Goal: Transaction & Acquisition: Purchase product/service

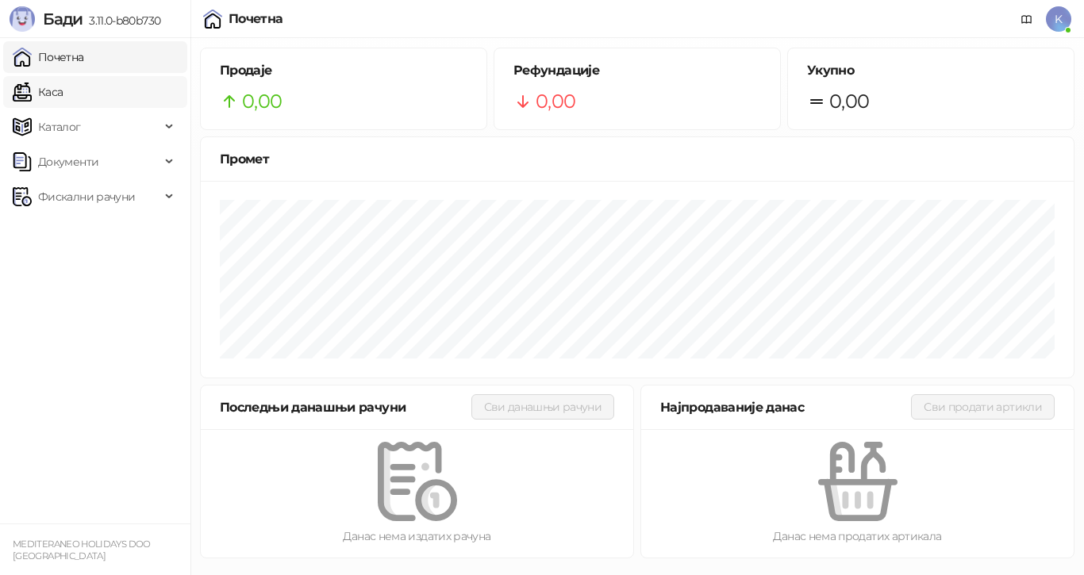
click at [63, 94] on link "Каса" at bounding box center [38, 92] width 50 height 32
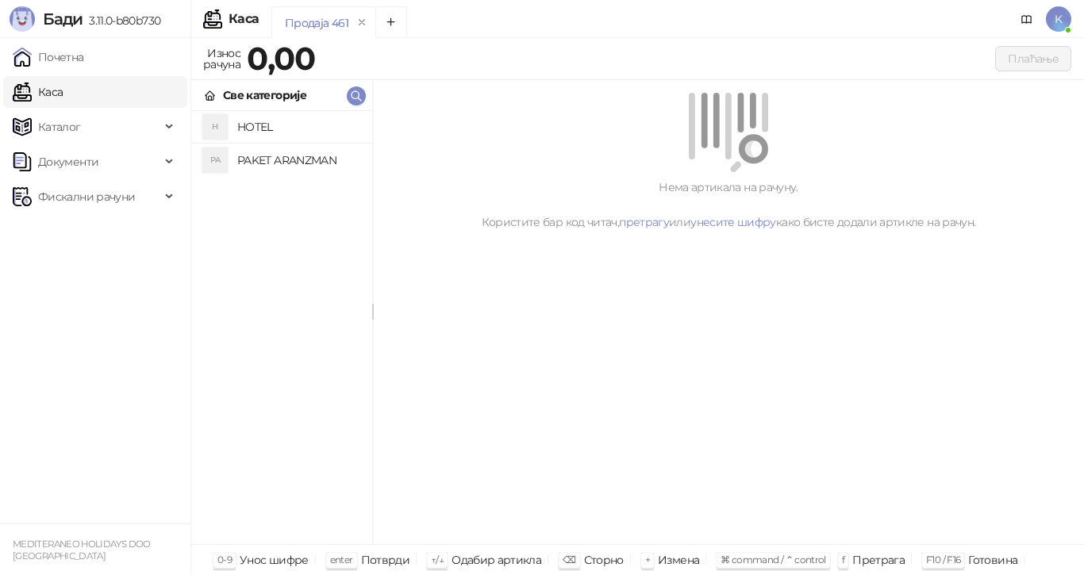
click at [324, 164] on h4 "PAKET ARANZMAN" at bounding box center [298, 160] width 122 height 25
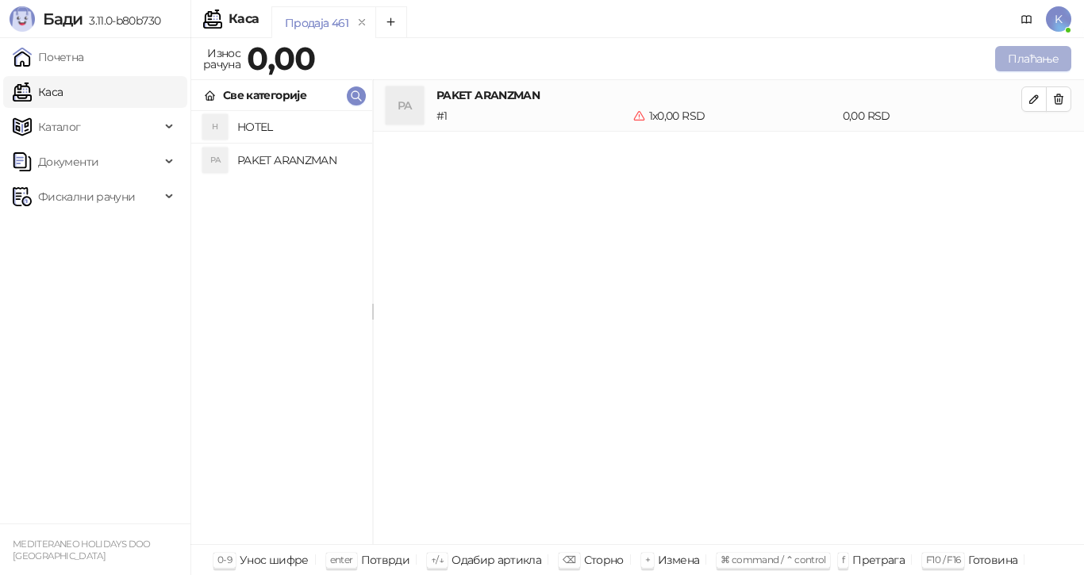
click at [1033, 55] on button "Плаћање" at bounding box center [1033, 58] width 76 height 25
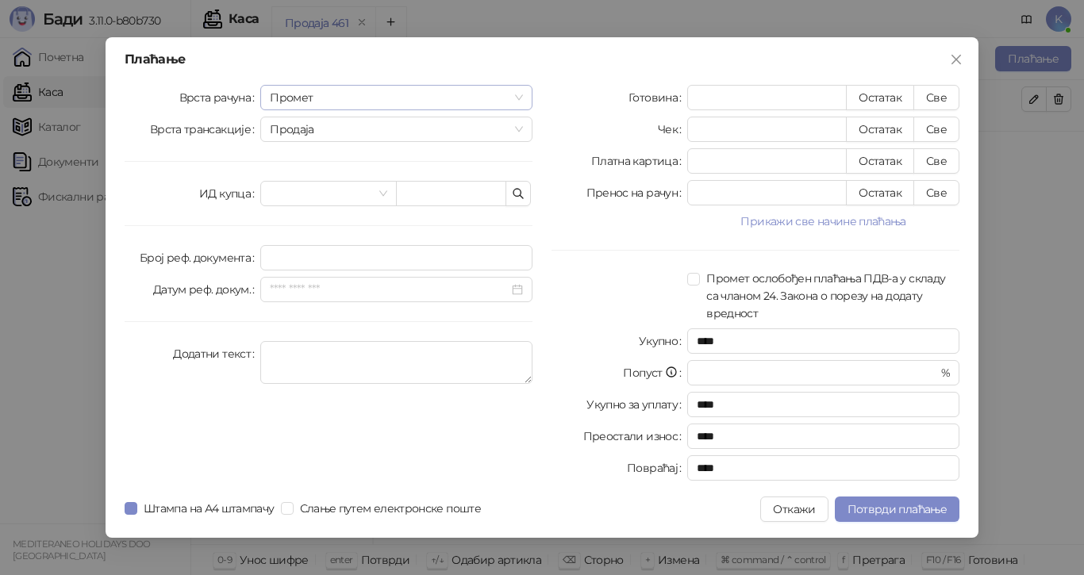
drag, startPoint x: 526, startPoint y: 93, endPoint x: 509, endPoint y: 101, distance: 19.2
click at [525, 93] on div "Промет" at bounding box center [396, 97] width 272 height 25
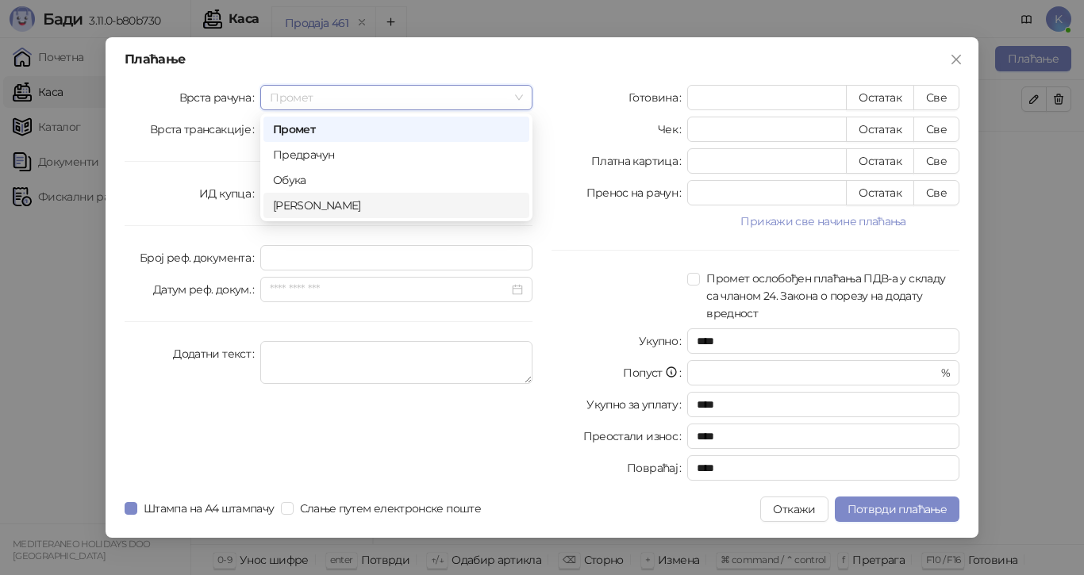
click at [433, 205] on div "[PERSON_NAME]" at bounding box center [396, 205] width 247 height 17
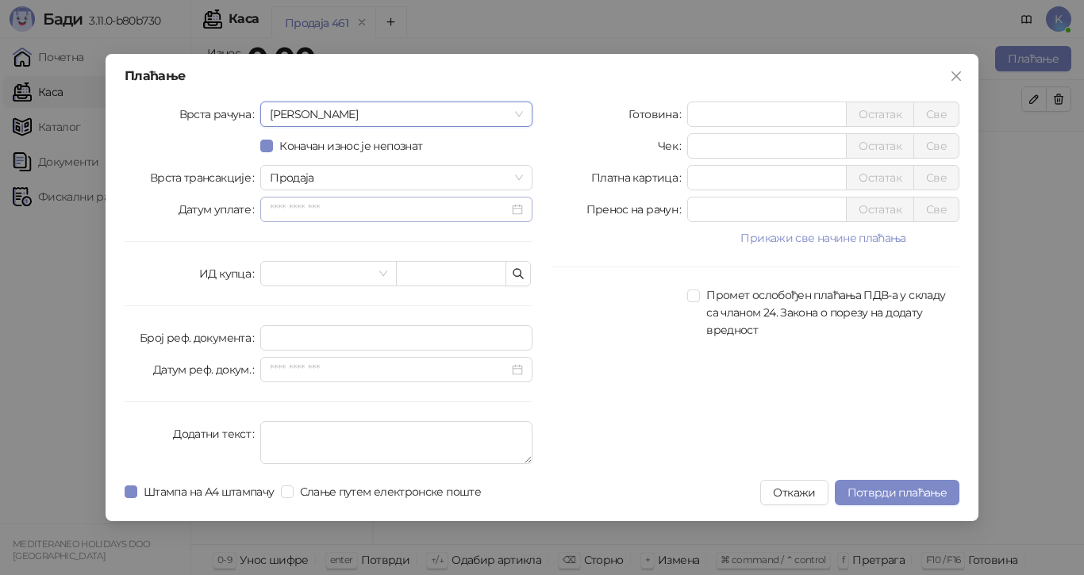
click at [521, 206] on div at bounding box center [396, 209] width 253 height 17
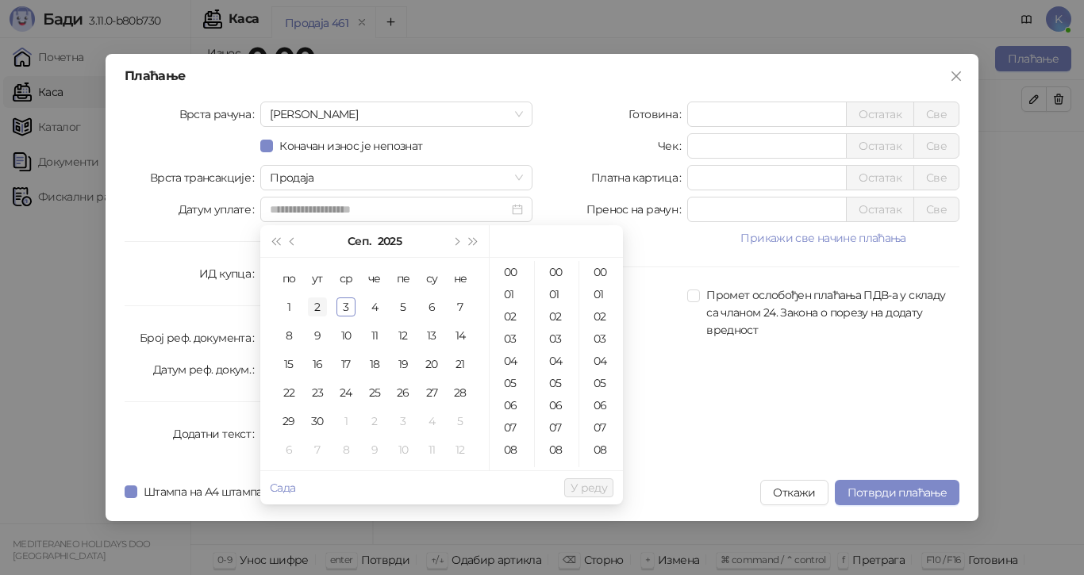
click at [328, 306] on td "2" at bounding box center [317, 307] width 29 height 29
type input "**********"
click at [579, 489] on span "У реду" at bounding box center [589, 488] width 37 height 14
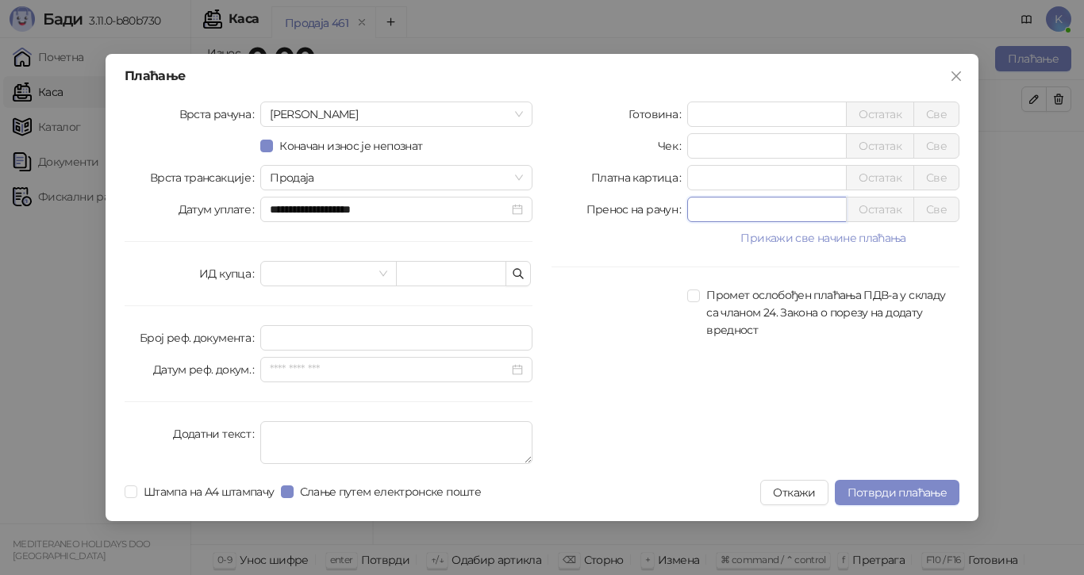
drag, startPoint x: 712, startPoint y: 215, endPoint x: 661, endPoint y: 215, distance: 50.8
click at [661, 215] on div "Пренос на рачун * Остатак Све" at bounding box center [756, 209] width 408 height 25
type input "******"
click at [877, 486] on span "Потврди плаћање" at bounding box center [897, 493] width 99 height 14
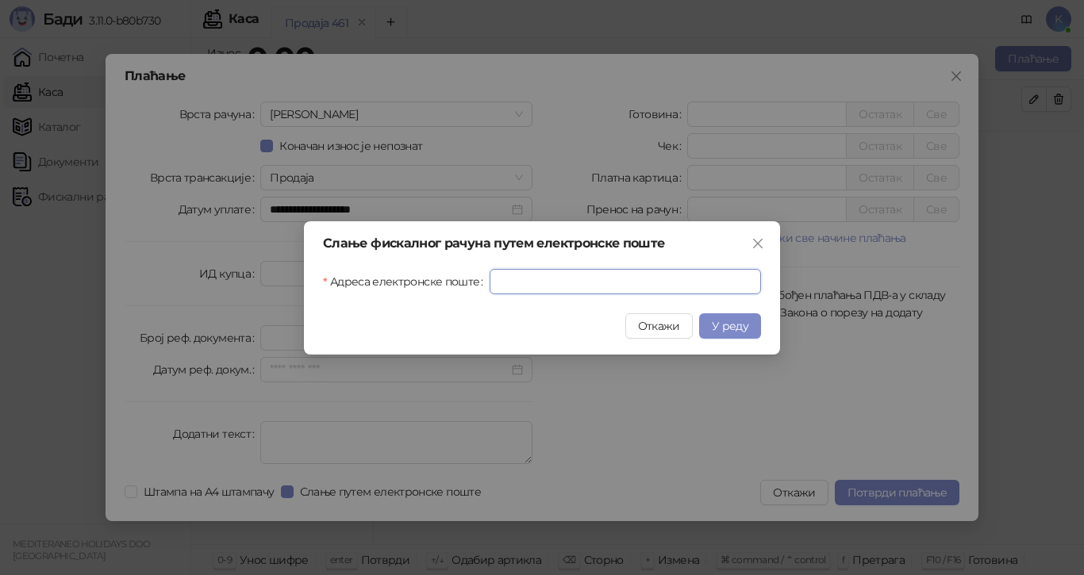
click at [586, 284] on input "Адреса електронске поште" at bounding box center [625, 281] width 271 height 25
paste input "**********"
type input "**********"
click at [729, 327] on span "У реду" at bounding box center [730, 326] width 37 height 14
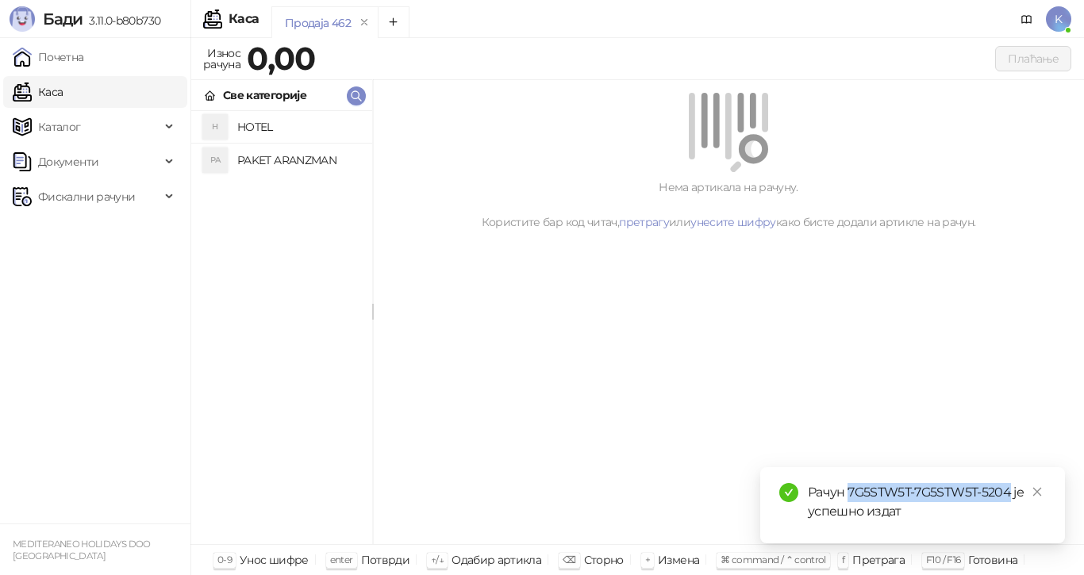
drag, startPoint x: 1010, startPoint y: 492, endPoint x: 849, endPoint y: 491, distance: 161.1
click at [848, 491] on div "Рачун 7G5STW5T-7G5STW5T-5204 је успешно издат" at bounding box center [927, 502] width 238 height 38
copy div "7G5STW5T-7G5STW5T-5204"
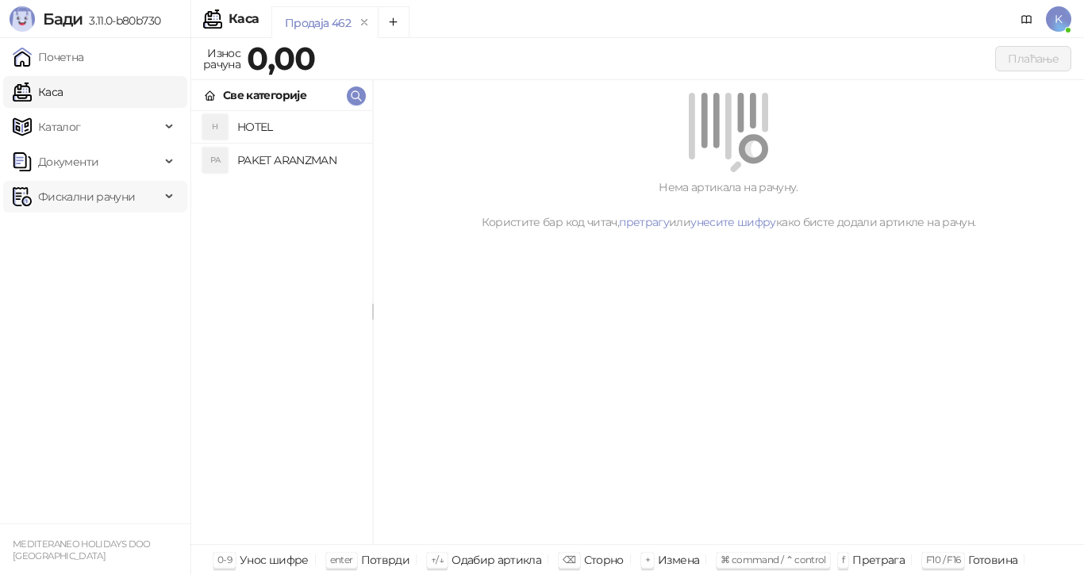
click at [118, 195] on span "Фискални рачуни" at bounding box center [86, 197] width 97 height 32
click at [120, 226] on link "Издати рачуни" at bounding box center [72, 232] width 106 height 32
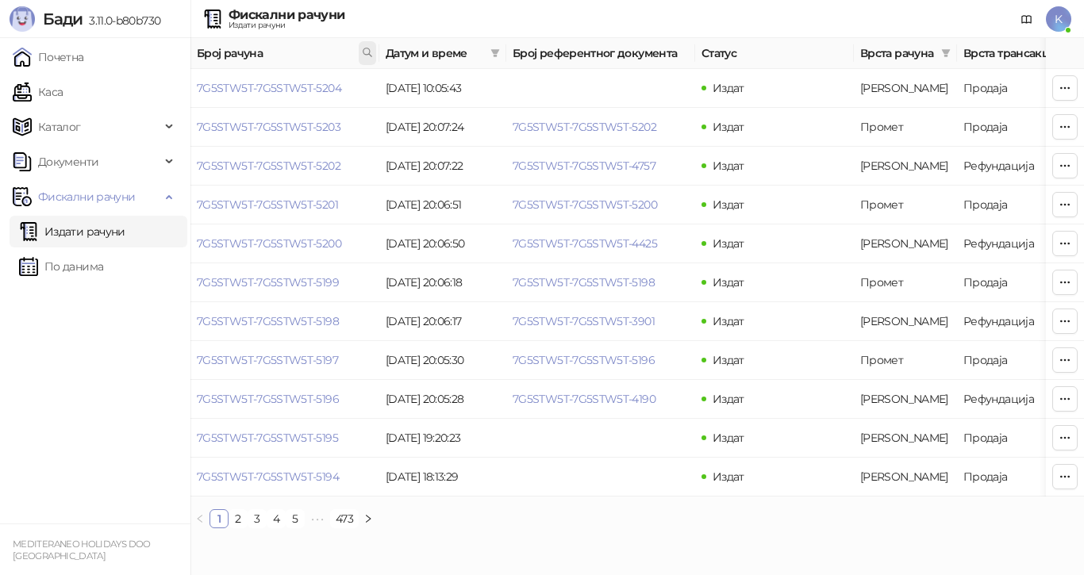
click at [367, 52] on icon at bounding box center [367, 52] width 11 height 11
type input "****"
click at [348, 118] on button "У реду" at bounding box center [345, 122] width 49 height 19
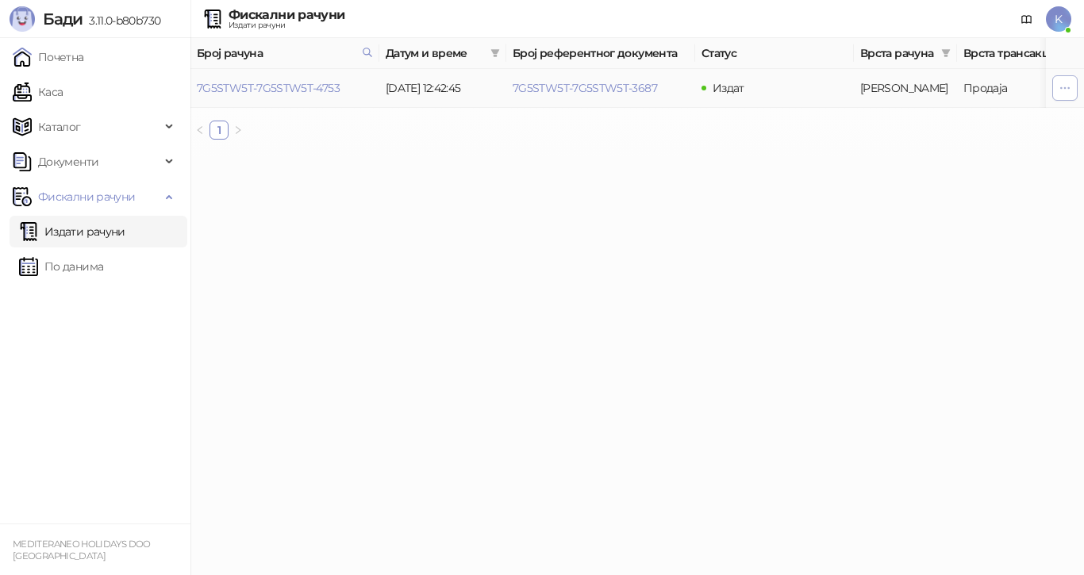
click at [1060, 88] on icon "button" at bounding box center [1065, 88] width 13 height 13
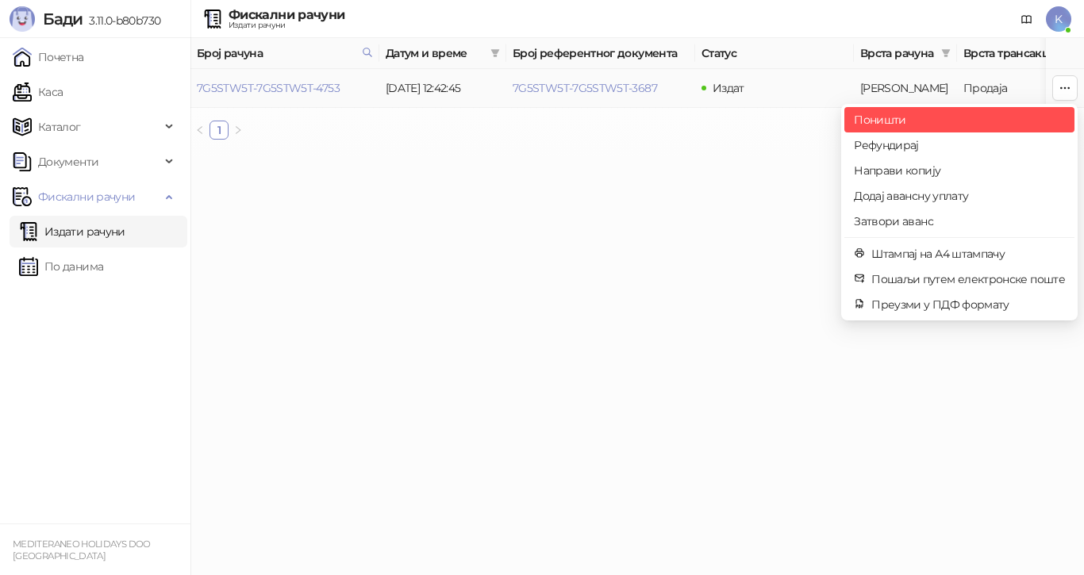
click at [896, 119] on span "Поништи" at bounding box center [959, 119] width 211 height 17
type input "**********"
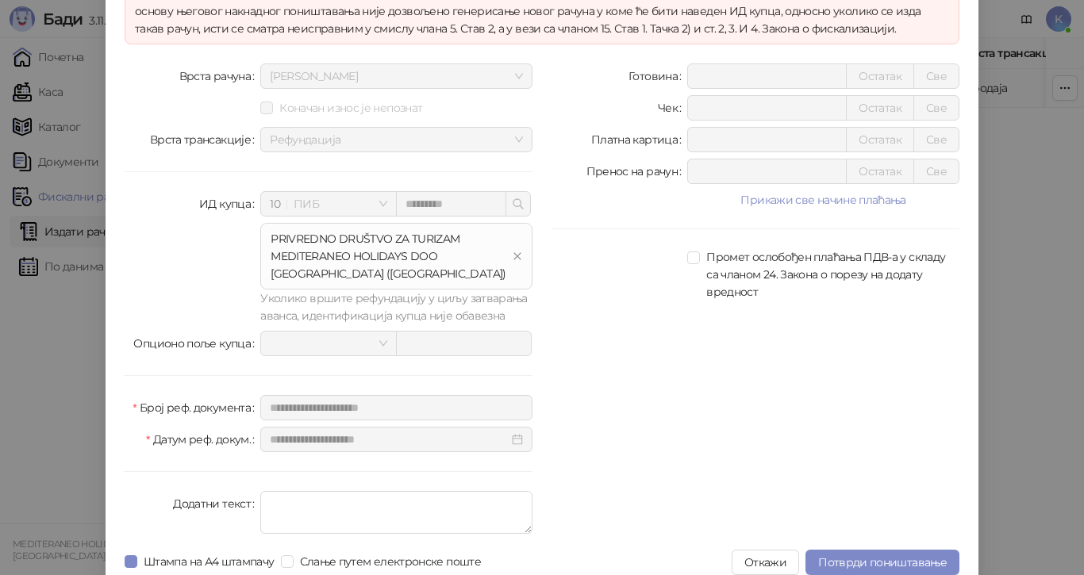
scroll to position [171, 0]
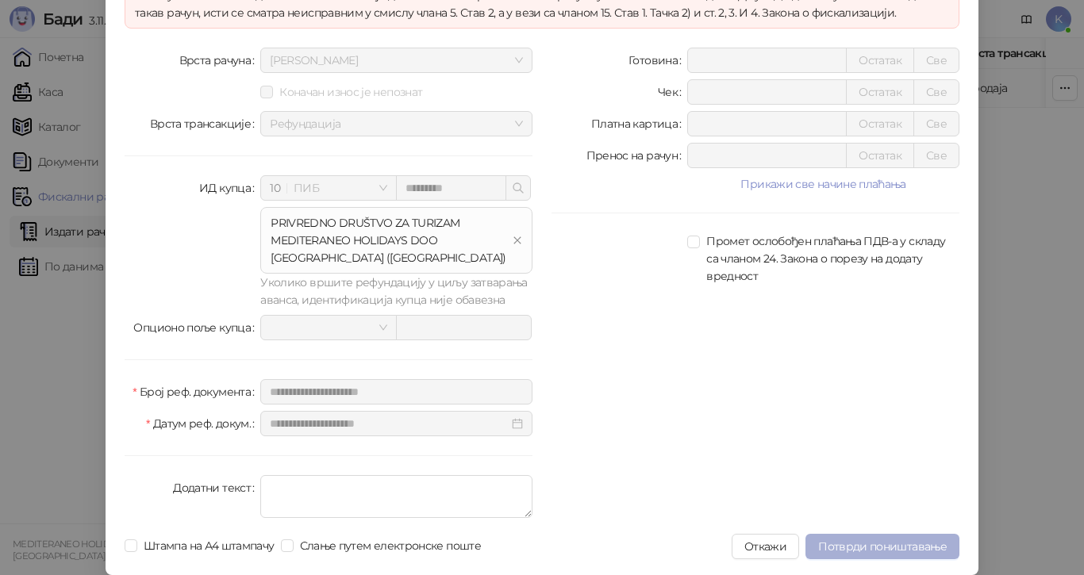
click at [872, 544] on span "Потврди поништавање" at bounding box center [882, 547] width 129 height 14
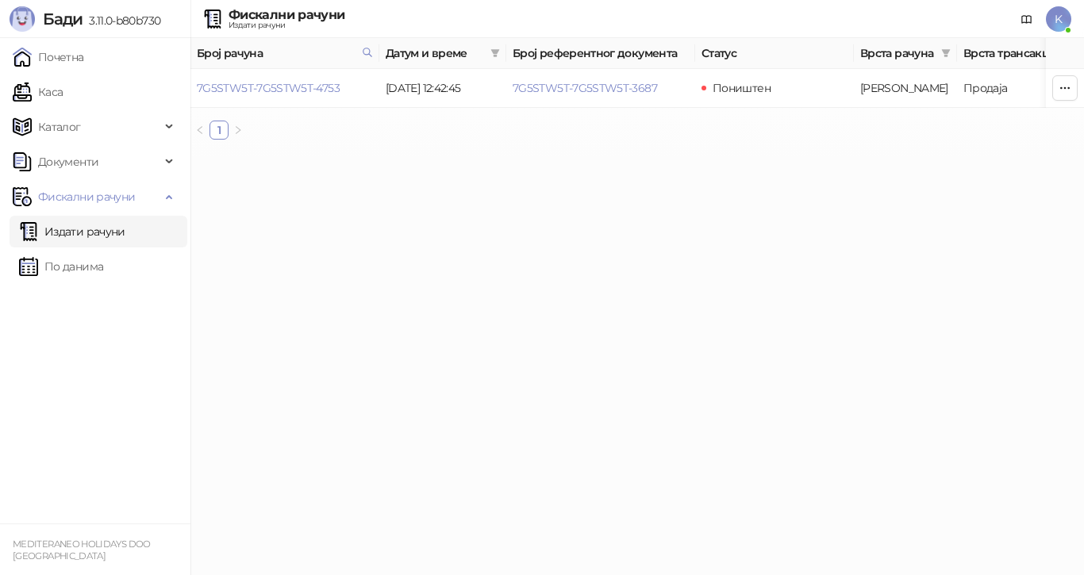
click at [304, 55] on span "Број рачуна" at bounding box center [276, 52] width 159 height 17
click at [367, 51] on icon at bounding box center [367, 52] width 11 height 11
drag, startPoint x: 232, startPoint y: 89, endPoint x: 195, endPoint y: 89, distance: 36.5
click at [195, 89] on body "[PERSON_NAME] 3.11.0-b80b730 Почетна Каса Каталог Документи Фискални рачуни Изд…" at bounding box center [542, 76] width 1084 height 152
type input "****"
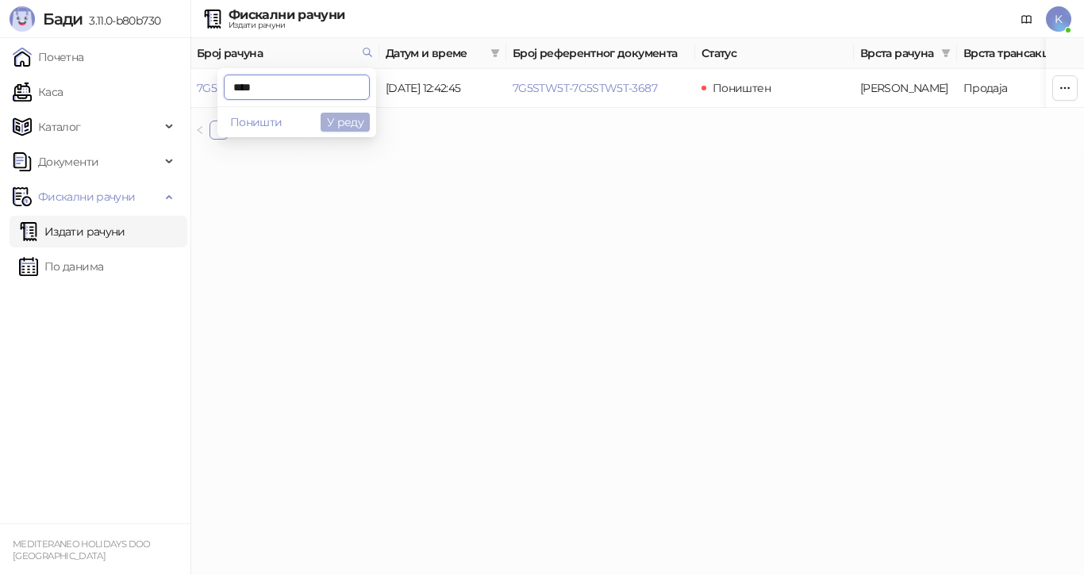
click at [349, 119] on button "У реду" at bounding box center [345, 122] width 49 height 19
click at [1065, 87] on icon "button" at bounding box center [1065, 87] width 9 height 1
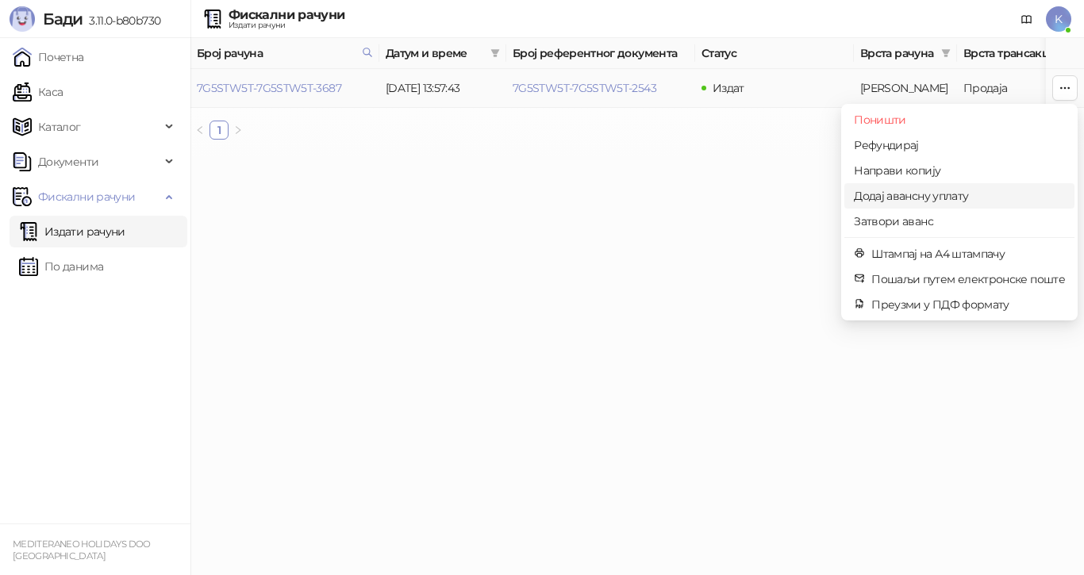
click at [956, 193] on span "Додај авансну уплату" at bounding box center [959, 195] width 211 height 17
type input "**********"
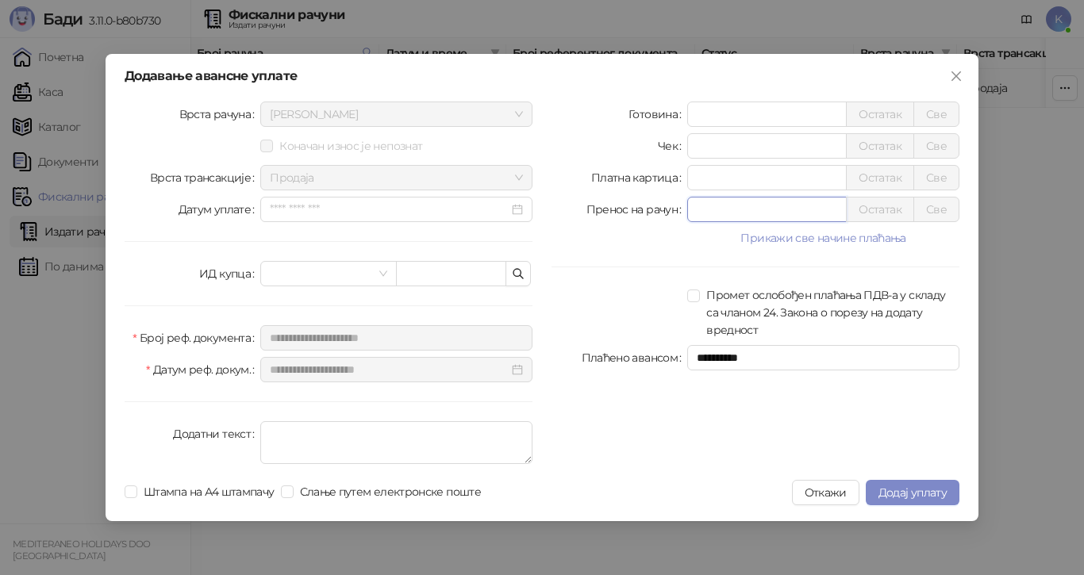
drag, startPoint x: 694, startPoint y: 218, endPoint x: 663, endPoint y: 221, distance: 31.0
click at [663, 221] on div "Пренос на рачун * Остатак Све" at bounding box center [756, 209] width 408 height 25
type input "*****"
click at [895, 490] on span "Додај уплату" at bounding box center [913, 493] width 68 height 14
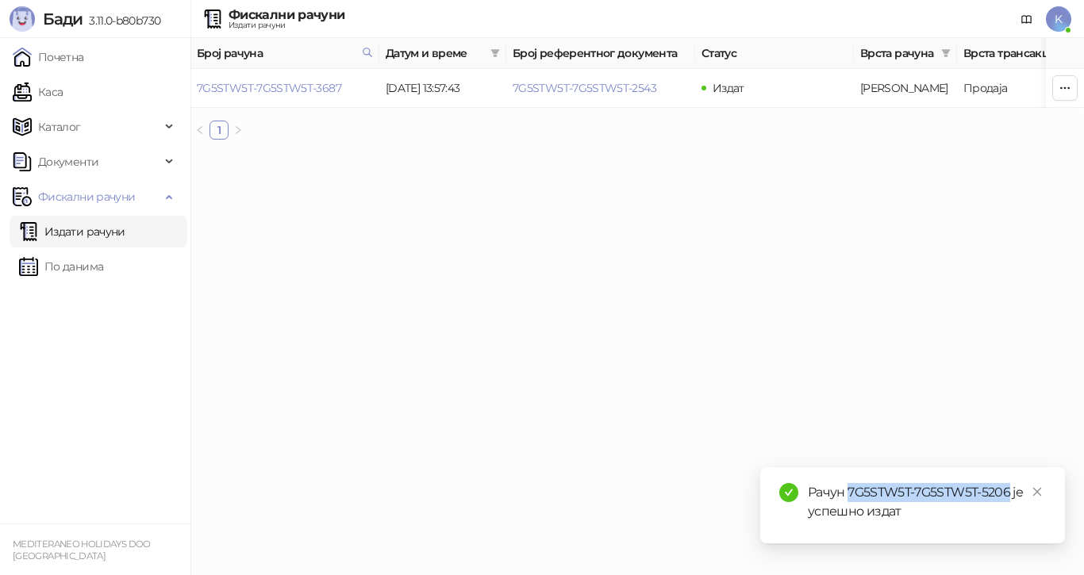
drag, startPoint x: 1010, startPoint y: 492, endPoint x: 855, endPoint y: 488, distance: 155.6
click at [852, 491] on div "Рачун 7G5STW5T-7G5STW5T-5206 је успешно издат" at bounding box center [927, 502] width 238 height 38
click at [980, 497] on div "Рачун 7G5STW5T-7G5STW5T-5206 је успешно издат" at bounding box center [927, 502] width 238 height 38
drag, startPoint x: 1009, startPoint y: 493, endPoint x: 850, endPoint y: 492, distance: 158.7
click at [850, 492] on div "Рачун 7G5STW5T-7G5STW5T-5206 је успешно издат" at bounding box center [927, 502] width 238 height 38
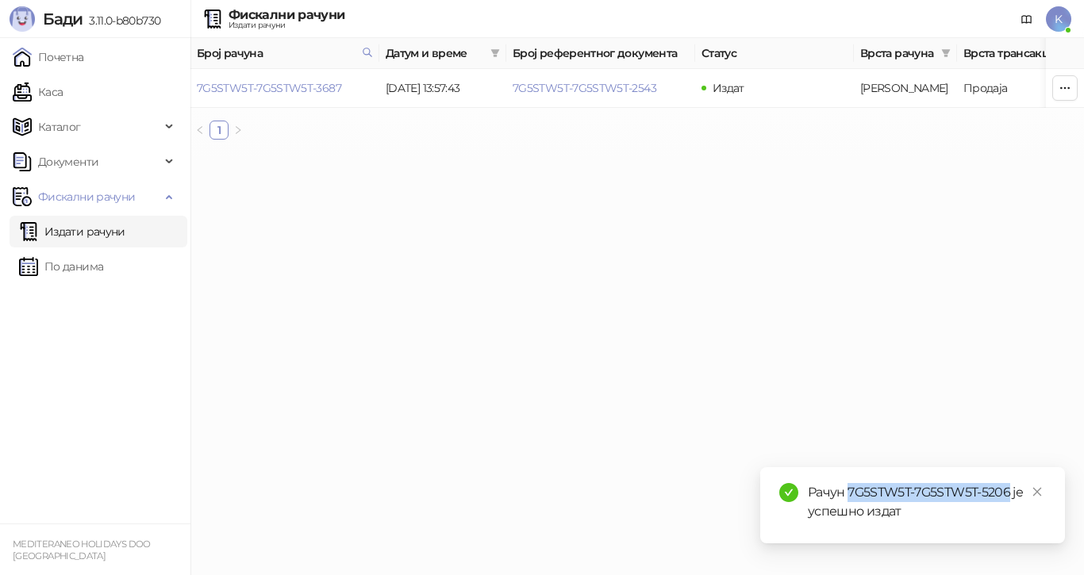
copy div "7G5STW5T-7G5STW5T-5206"
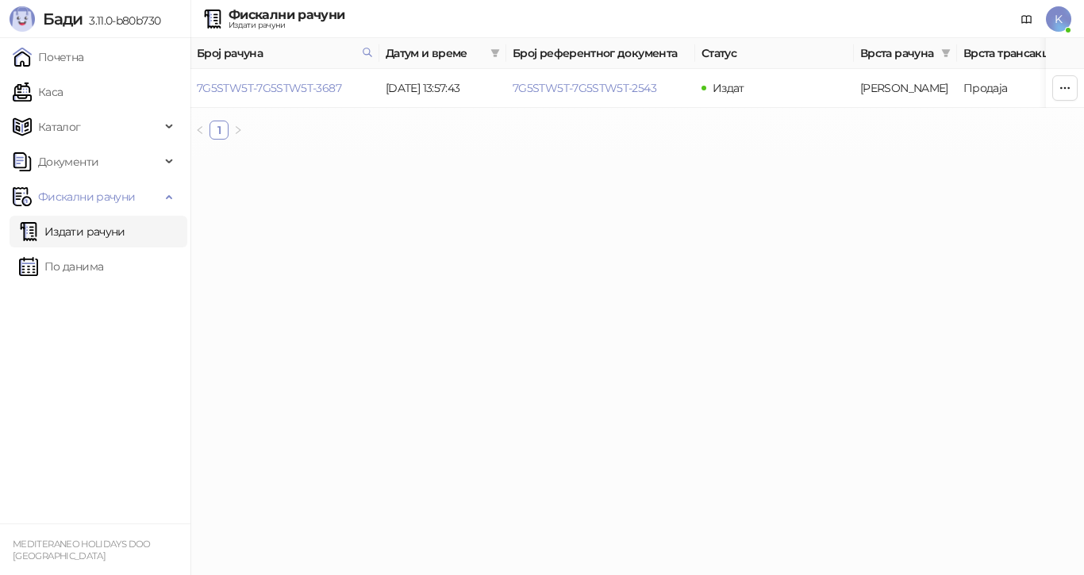
click at [108, 228] on link "Издати рачуни" at bounding box center [72, 232] width 106 height 32
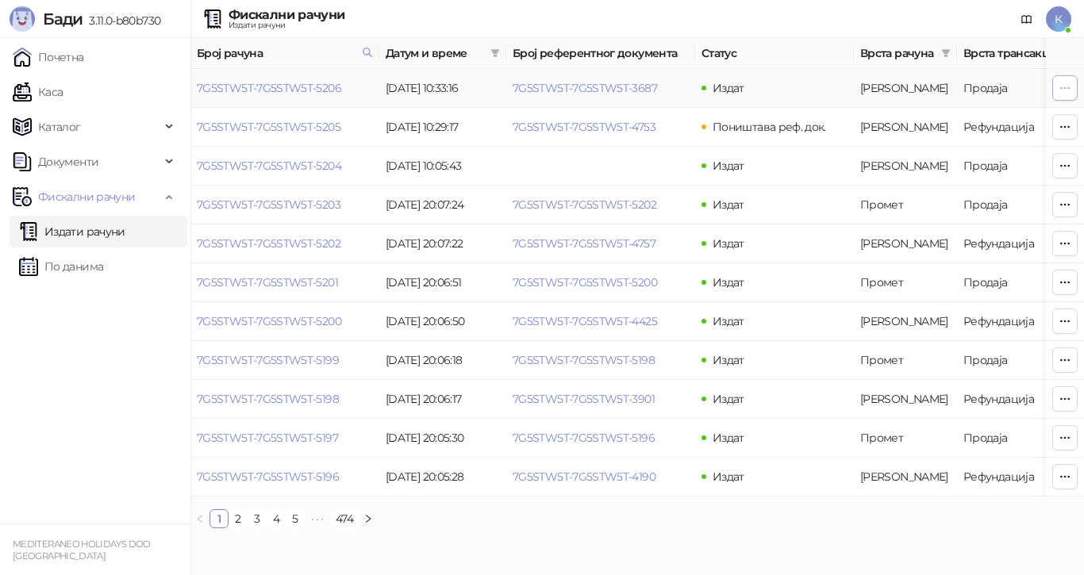
click at [1060, 88] on icon "button" at bounding box center [1065, 88] width 13 height 13
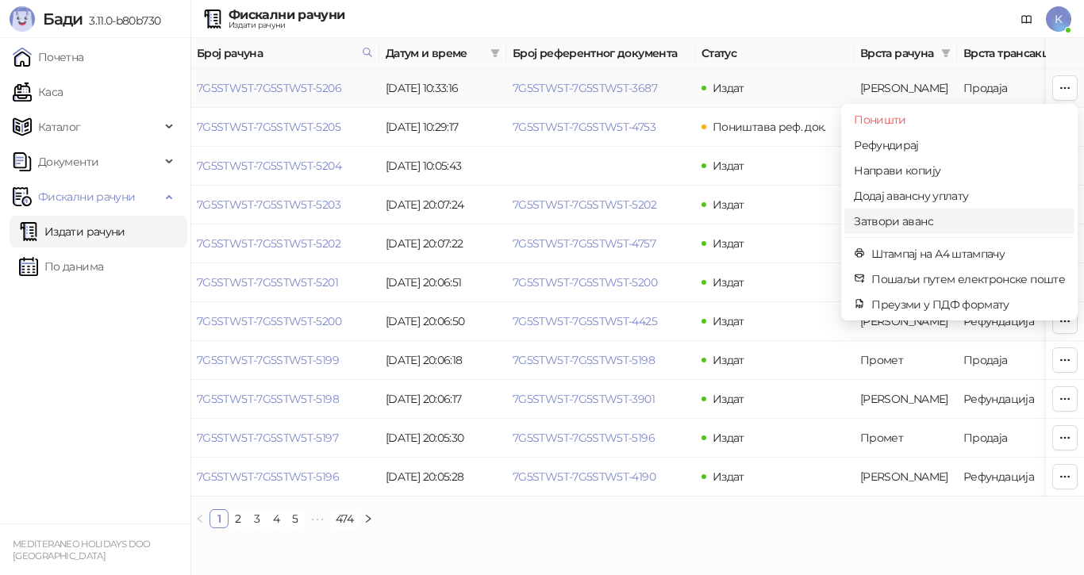
click at [963, 216] on span "Затвори аванс" at bounding box center [959, 221] width 211 height 17
type input "**********"
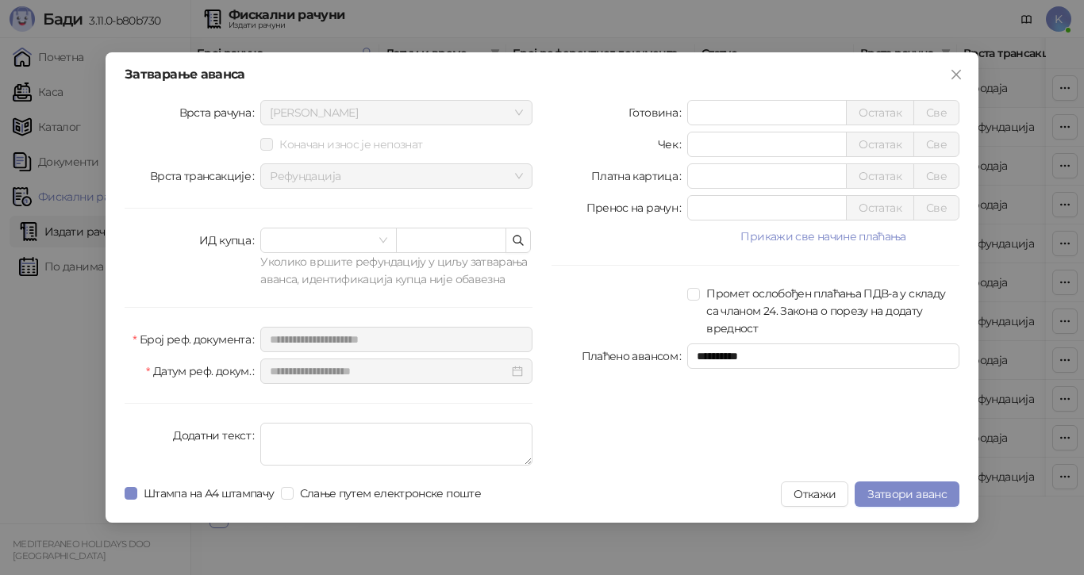
click at [811, 489] on button "Откажи" at bounding box center [814, 494] width 67 height 25
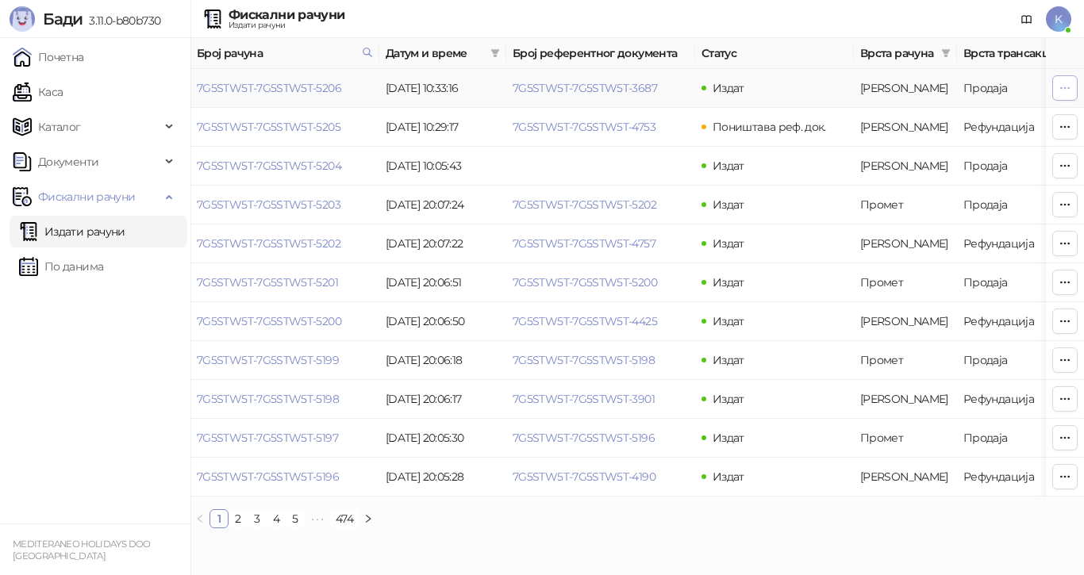
click at [1059, 87] on icon "button" at bounding box center [1065, 88] width 13 height 13
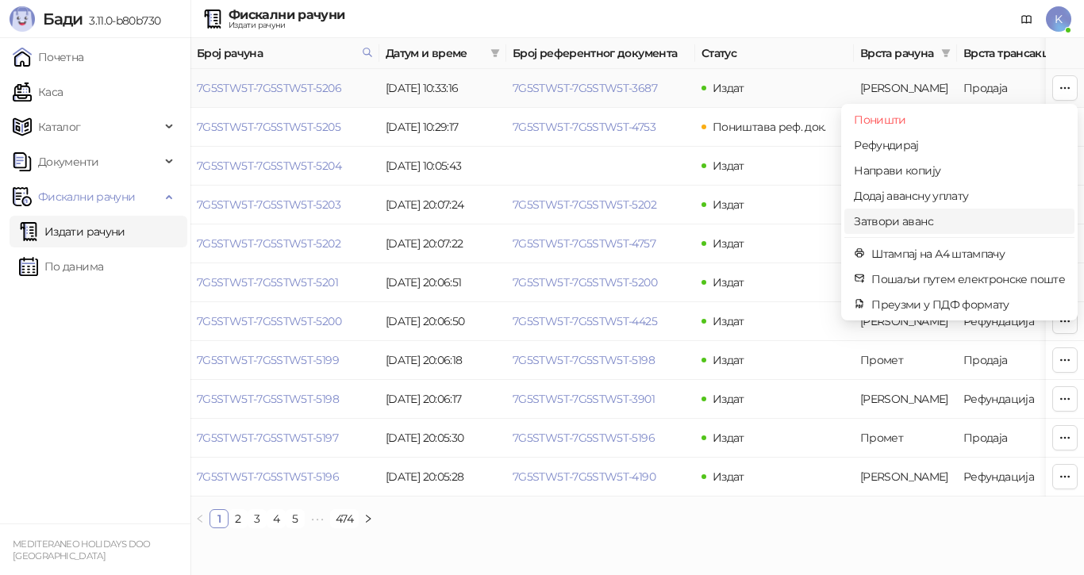
click at [862, 217] on span "Затвори аванс" at bounding box center [959, 221] width 211 height 17
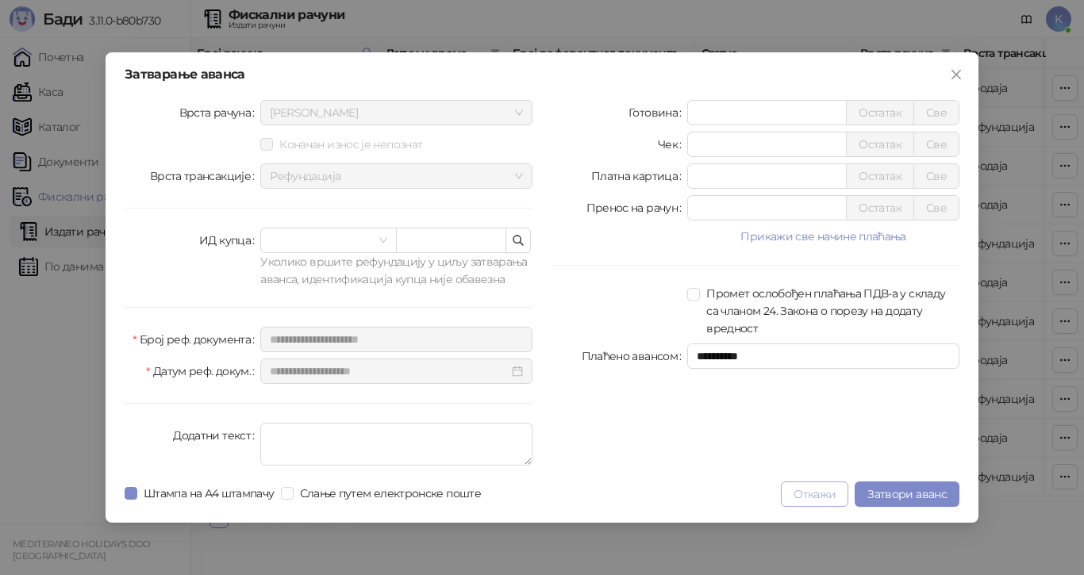
drag, startPoint x: 797, startPoint y: 487, endPoint x: 792, endPoint y: 477, distance: 11.4
click at [797, 487] on button "Откажи" at bounding box center [814, 494] width 67 height 25
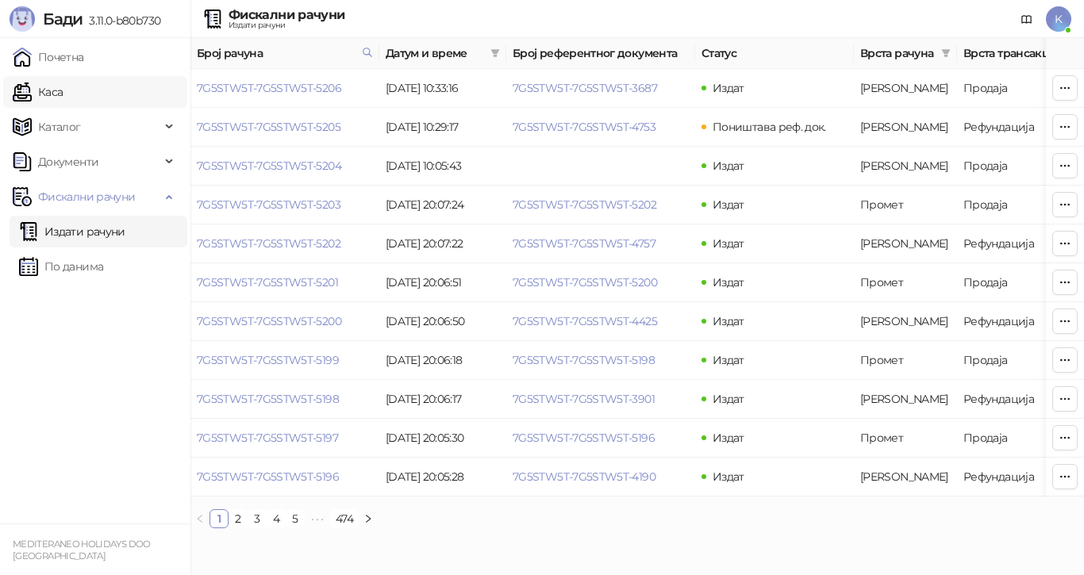
drag, startPoint x: 98, startPoint y: 94, endPoint x: 121, endPoint y: 96, distance: 22.4
click at [63, 93] on link "Каса" at bounding box center [38, 92] width 50 height 32
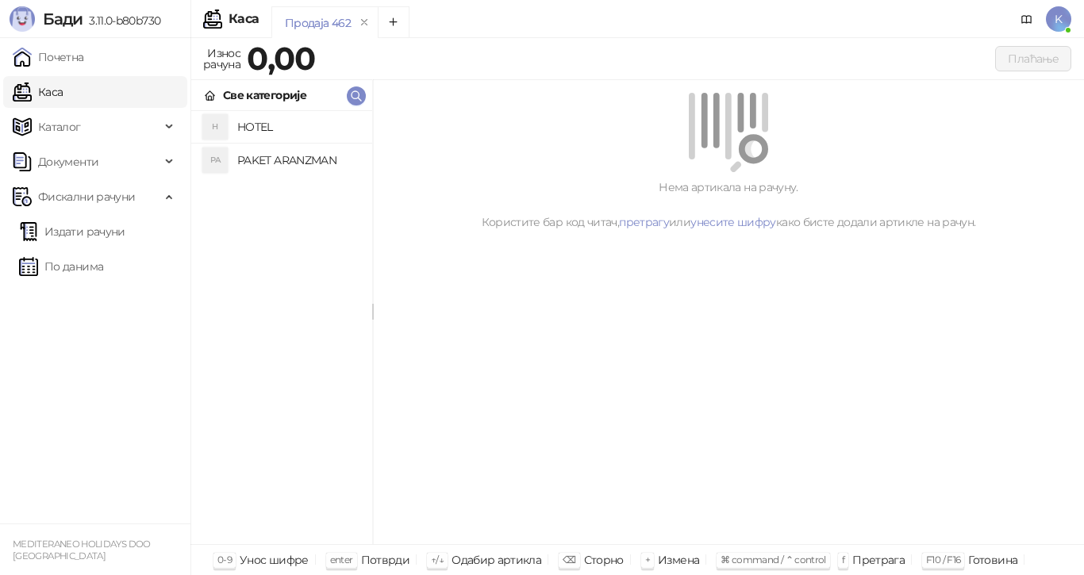
click at [250, 159] on h4 "PAKET ARANZMAN" at bounding box center [298, 160] width 122 height 25
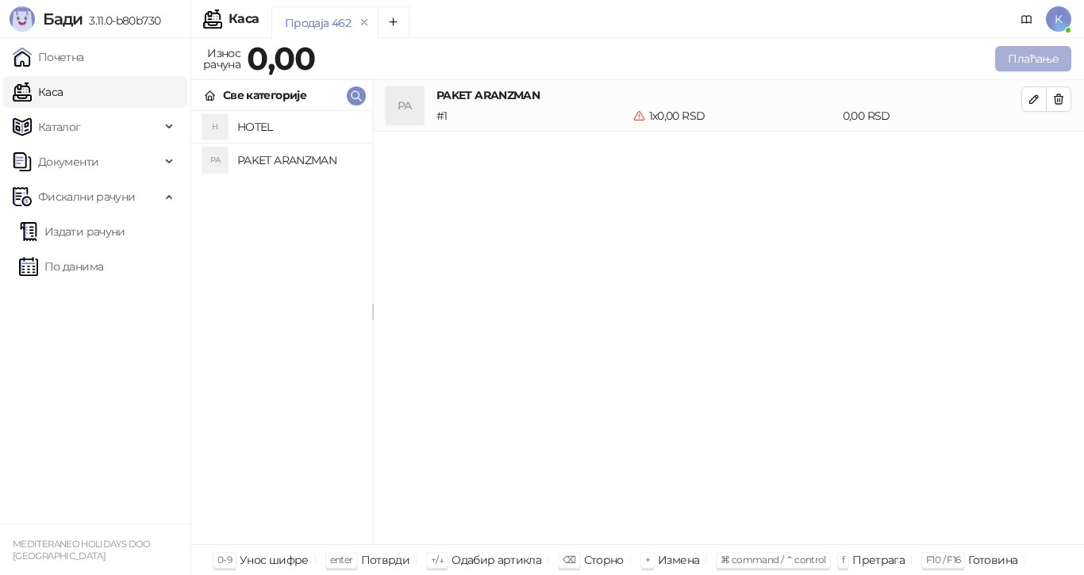
click at [996, 59] on button "Плаћање" at bounding box center [1033, 58] width 76 height 25
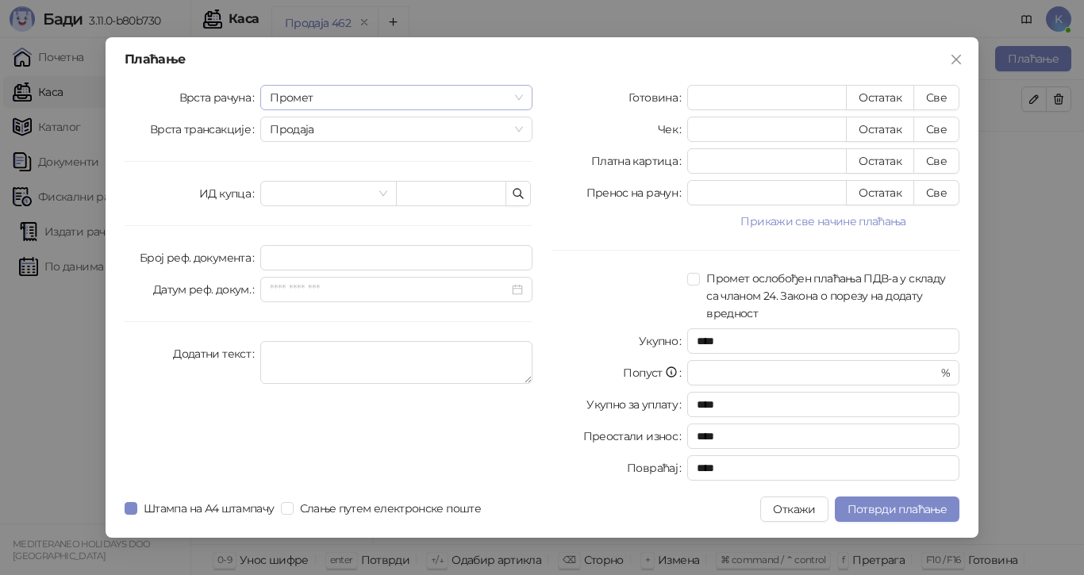
click at [517, 93] on span "Промет" at bounding box center [396, 98] width 253 height 24
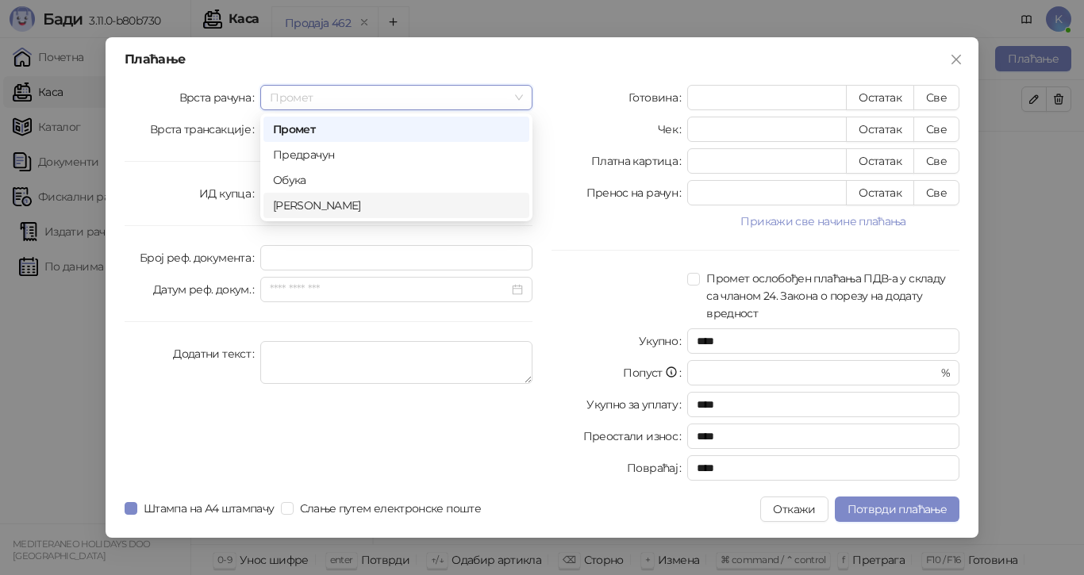
click at [408, 207] on div "[PERSON_NAME]" at bounding box center [396, 205] width 247 height 17
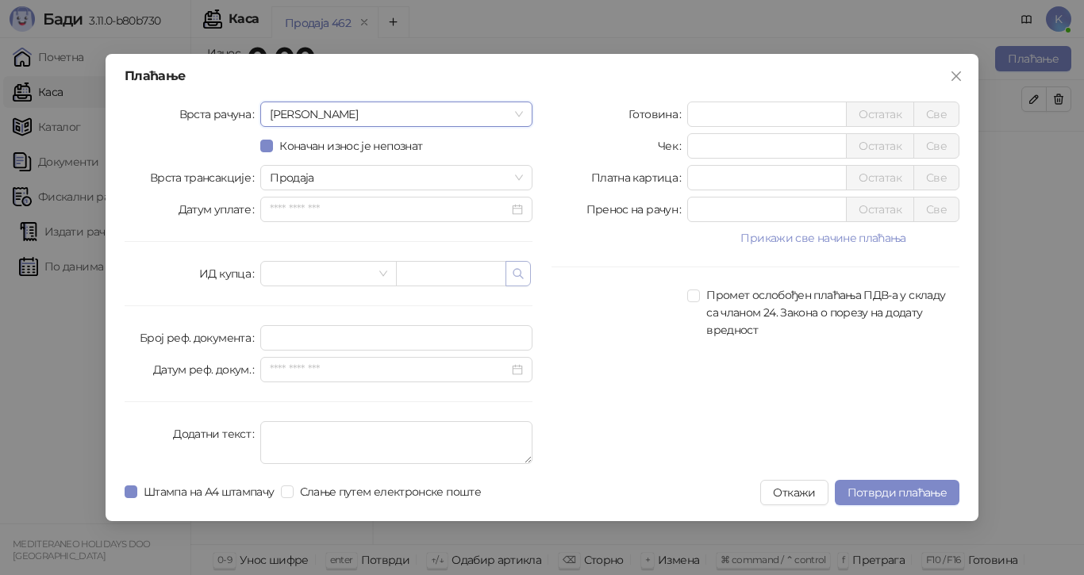
click at [525, 271] on button "button" at bounding box center [518, 273] width 25 height 25
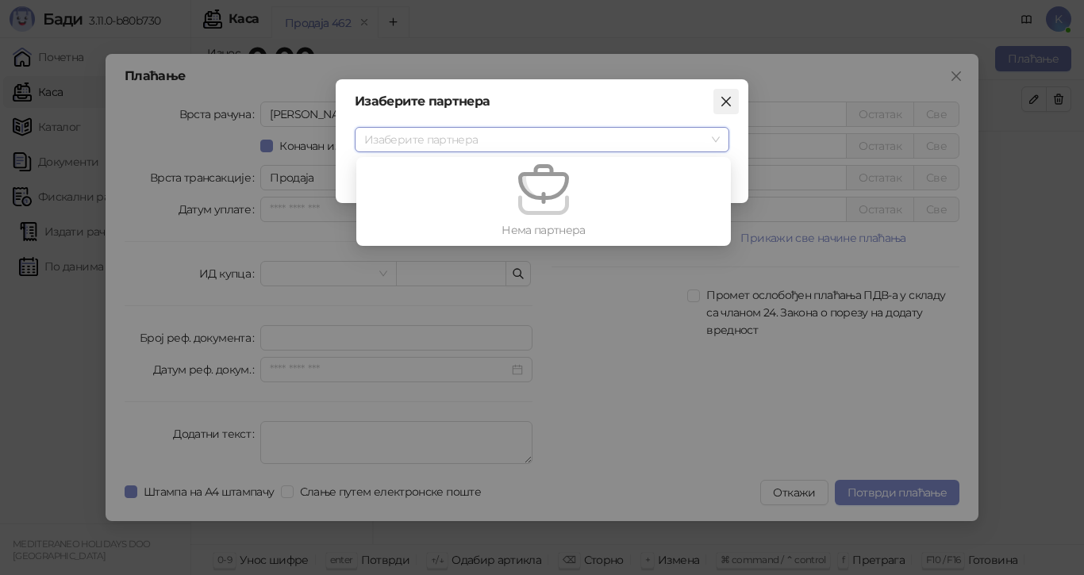
click at [727, 99] on icon "close" at bounding box center [726, 101] width 13 height 13
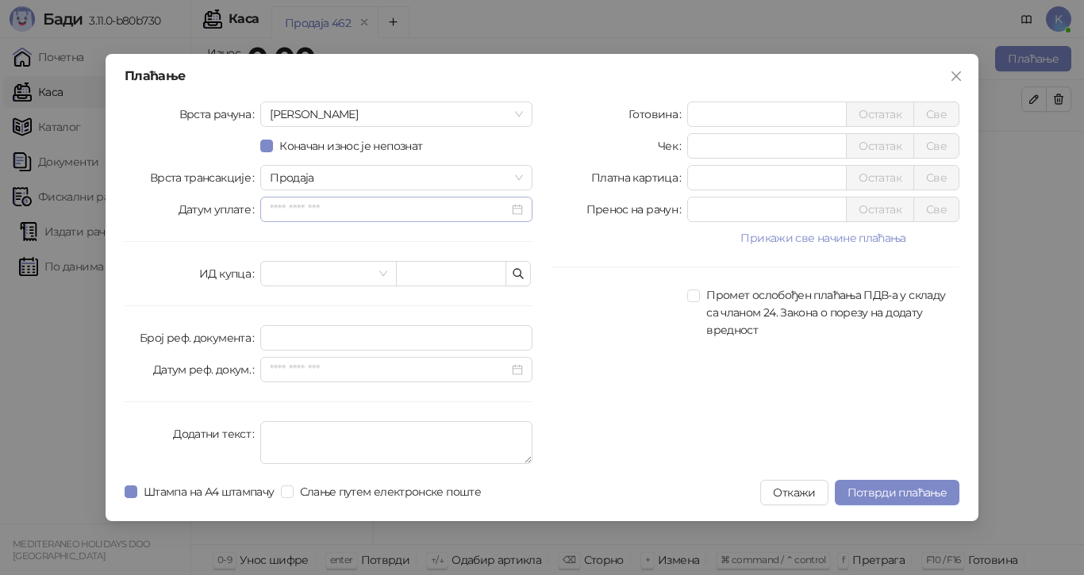
click at [519, 210] on div at bounding box center [396, 209] width 253 height 17
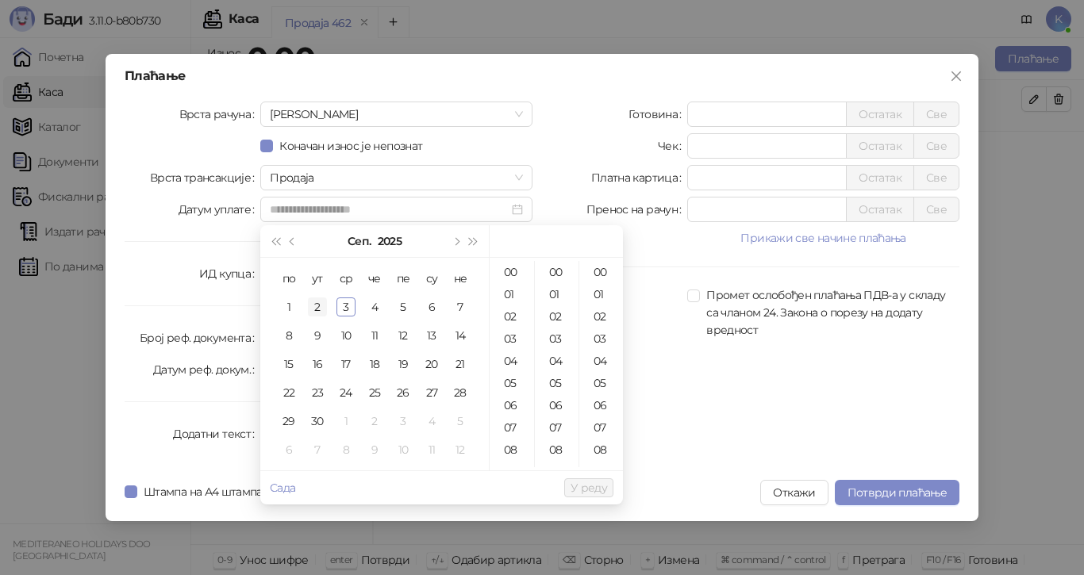
click at [322, 300] on div "2" at bounding box center [317, 307] width 19 height 19
type input "**********"
drag, startPoint x: 595, startPoint y: 491, endPoint x: 606, endPoint y: 475, distance: 18.3
click at [595, 489] on span "У реду" at bounding box center [589, 488] width 37 height 14
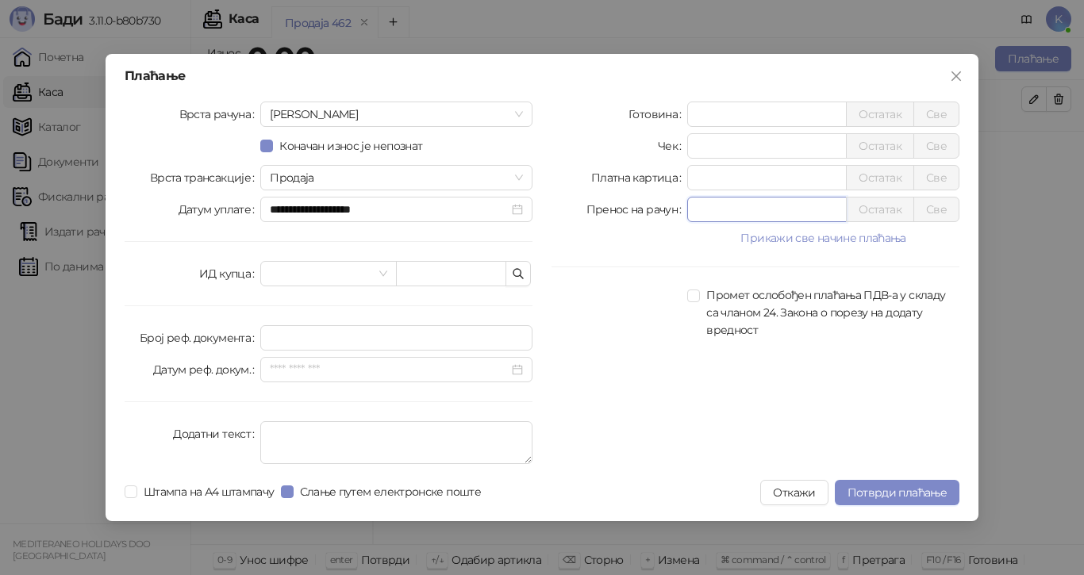
click at [670, 217] on div "Пренос на рачун * Остатак Све" at bounding box center [756, 209] width 408 height 25
type input "******"
click at [879, 487] on span "Потврди плаћање" at bounding box center [897, 493] width 99 height 14
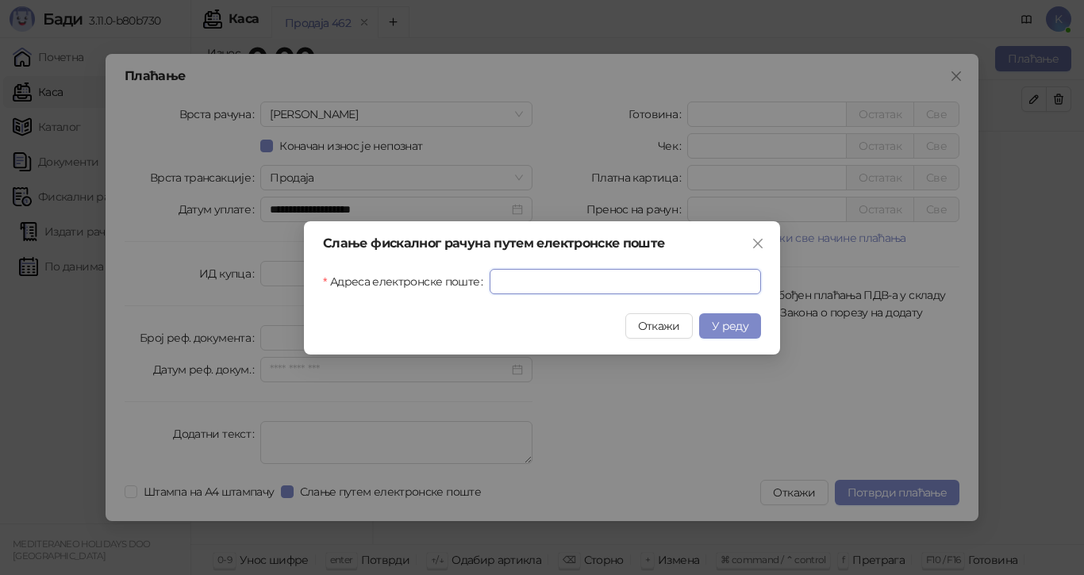
drag, startPoint x: 553, startPoint y: 282, endPoint x: 565, endPoint y: 289, distance: 13.9
click at [555, 282] on input "Адреса електронске поште" at bounding box center [625, 281] width 271 height 25
paste input "**********"
type input "**********"
click at [715, 329] on span "У реду" at bounding box center [730, 326] width 37 height 14
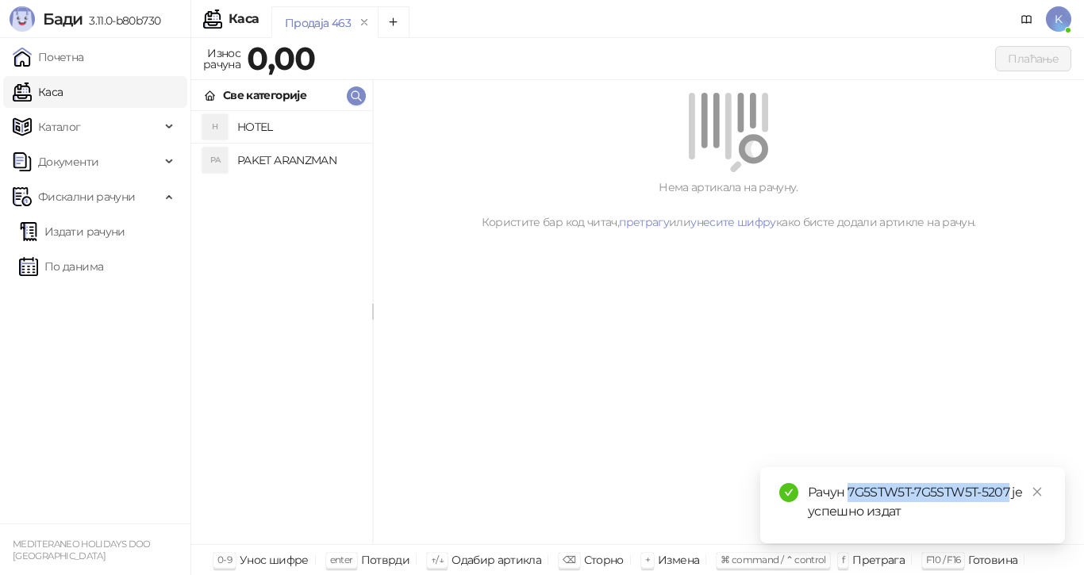
drag, startPoint x: 1009, startPoint y: 493, endPoint x: 851, endPoint y: 487, distance: 158.1
click at [850, 489] on div "Рачун 7G5STW5T-7G5STW5T-5207 је успешно издат" at bounding box center [927, 502] width 238 height 38
copy div "7G5STW5T-7G5STW5T-5207"
